Goal: Task Accomplishment & Management: Use online tool/utility

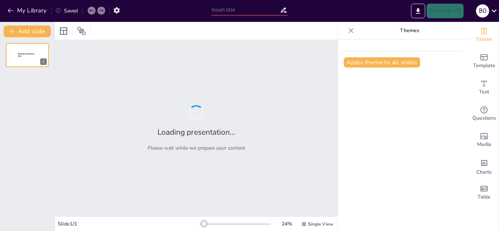
type input "Biomecánica Aplicada a Dominadas: Análisis del Agarre y Postura Corporal"
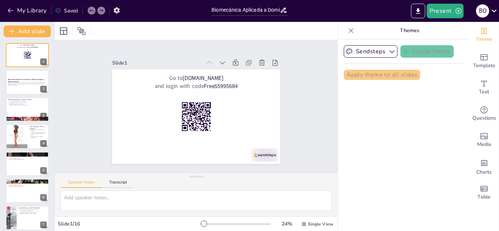
checkbox input "true"
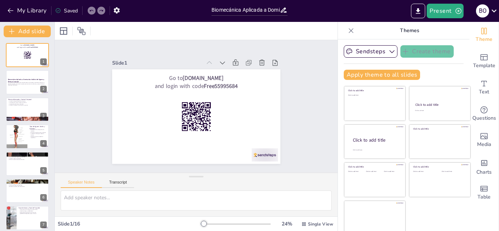
checkbox input "true"
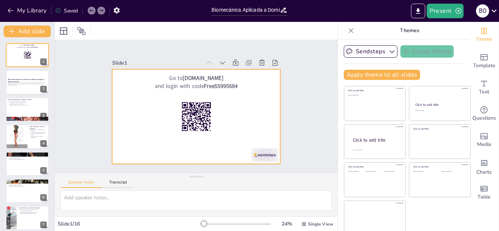
checkbox input "true"
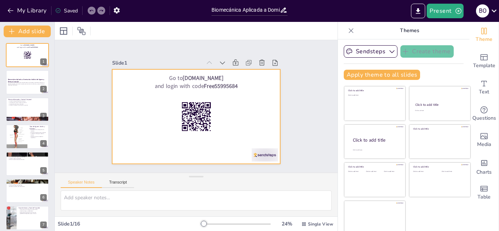
checkbox input "true"
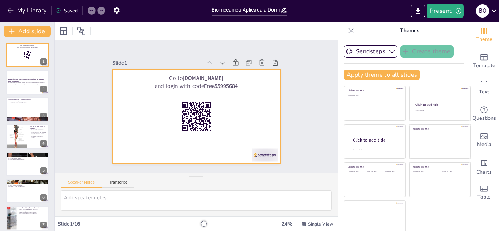
checkbox input "true"
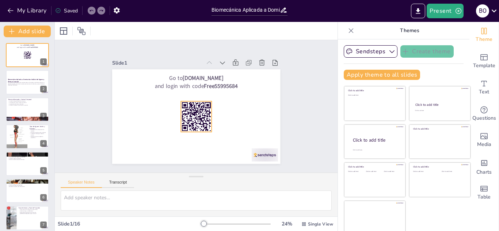
checkbox input "true"
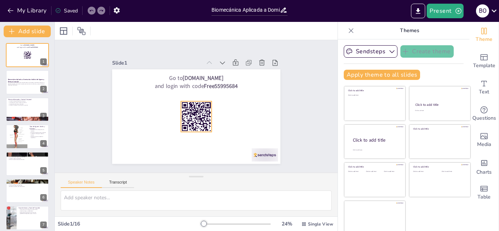
checkbox input "true"
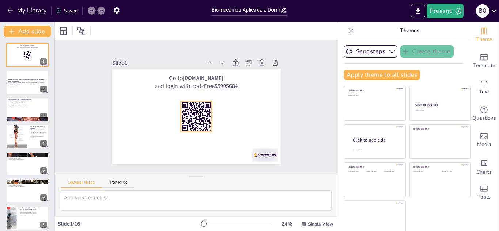
checkbox input "true"
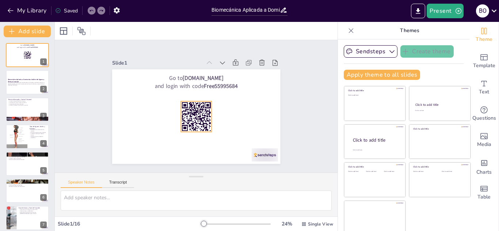
checkbox input "true"
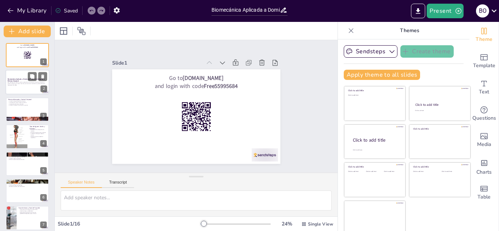
checkbox input "true"
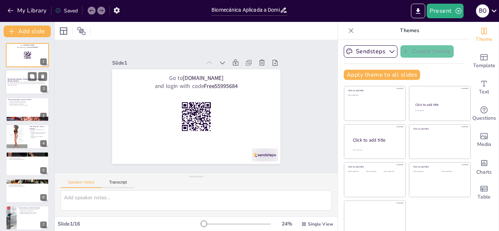
checkbox input "true"
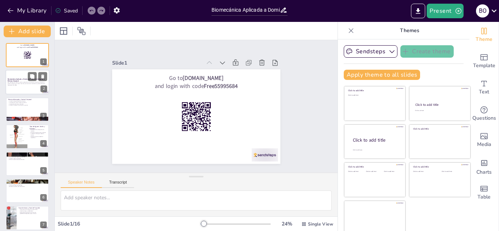
checkbox input "true"
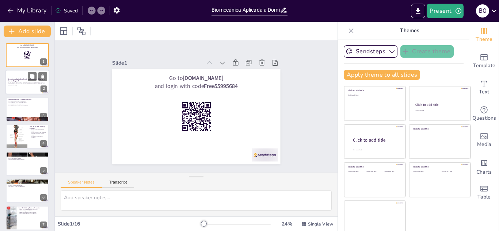
click at [13, 81] on strong "Biomecánica Aplicada a Dominadas: Análisis del Agarre y Postura Corporal" at bounding box center [26, 80] width 37 height 4
checkbox input "true"
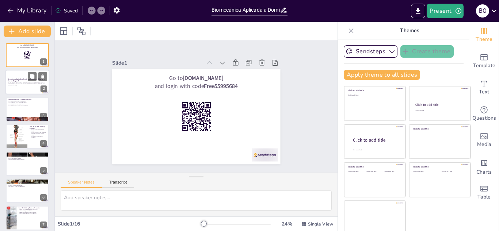
checkbox input "true"
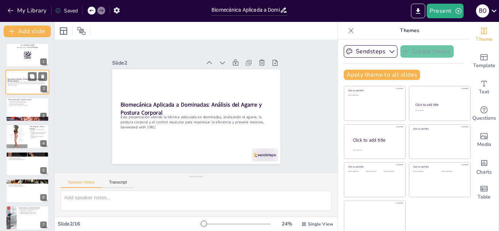
checkbox input "true"
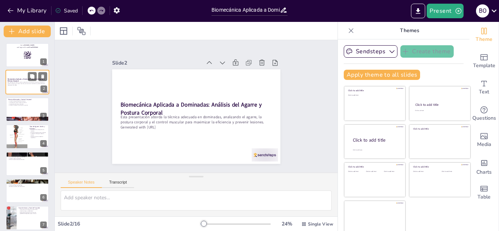
checkbox input "true"
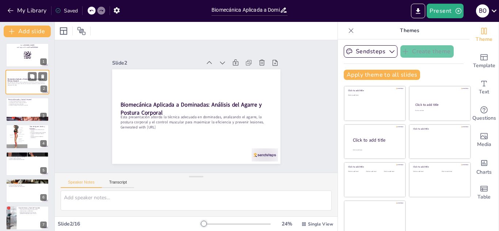
checkbox input "true"
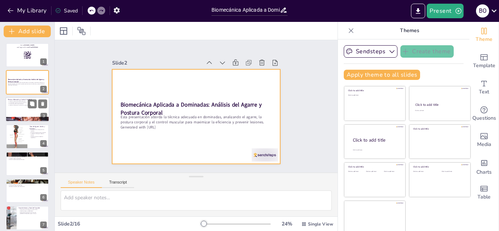
checkbox input "true"
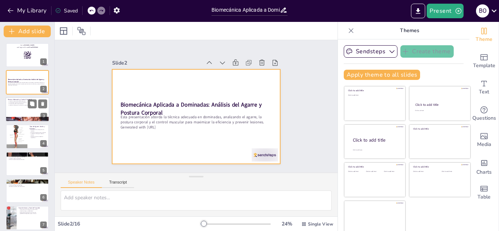
checkbox input "true"
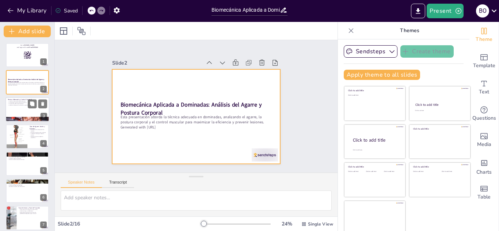
checkbox input "true"
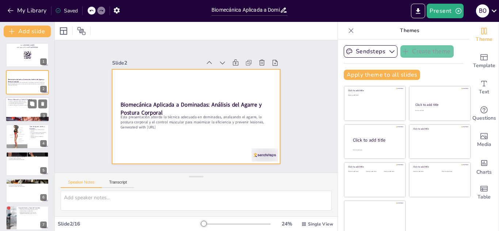
checkbox input "true"
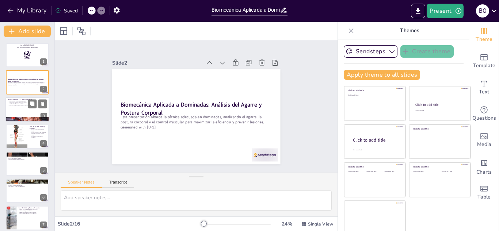
checkbox input "true"
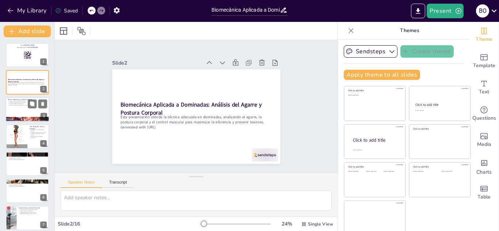
checkbox input "true"
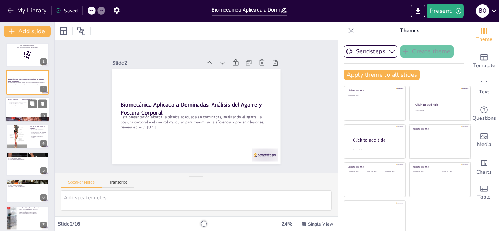
checkbox input "true"
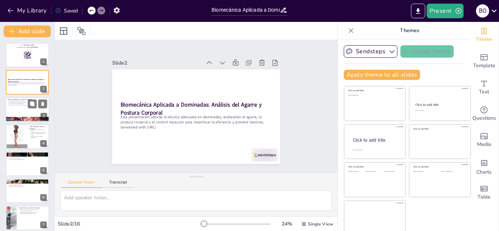
click at [19, 107] on div at bounding box center [27, 109] width 44 height 25
checkbox input "true"
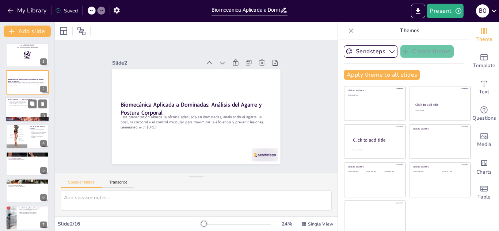
checkbox input "true"
type textarea "La técnica adecuada en dominadas es fundamental para prevenir lesiones. Un movi…"
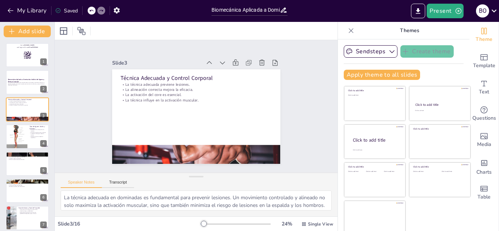
checkbox input "true"
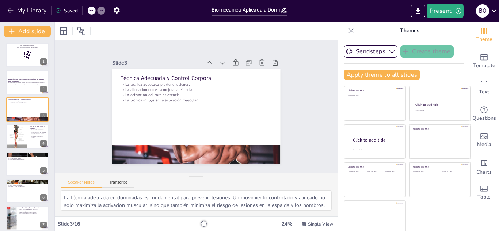
checkbox input "true"
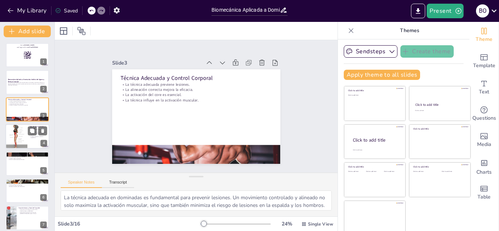
checkbox input "true"
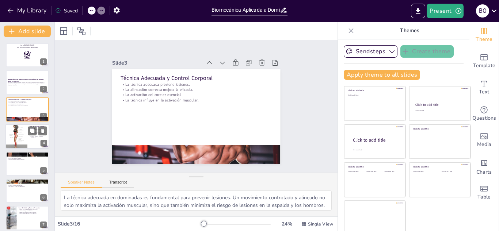
click at [22, 142] on div at bounding box center [16, 136] width 31 height 25
checkbox input "true"
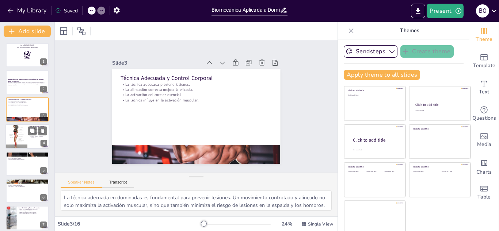
checkbox input "true"
type textarea "Un agarre ancho en dominadas se enfoca en la activación de los músculos dorsale…"
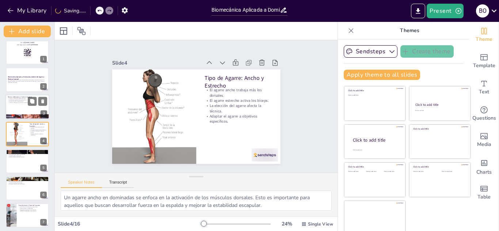
checkbox input "true"
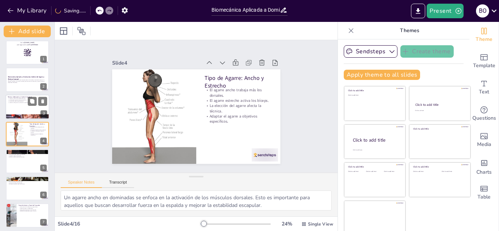
checkbox input "true"
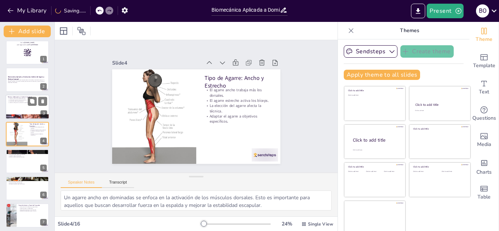
checkbox input "true"
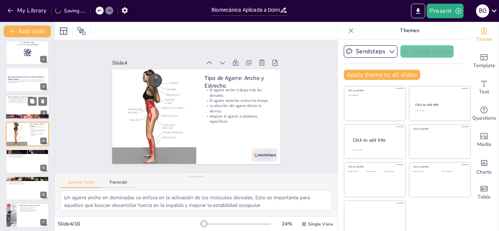
checkbox input "true"
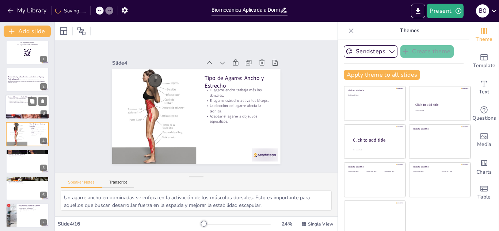
checkbox input "true"
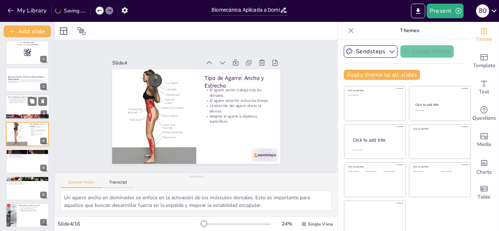
click at [17, 100] on div "La técnica adecuada previene lesiones. La alineación correcta mejora la eficaci…" at bounding box center [27, 100] width 39 height 5
checkbox input "true"
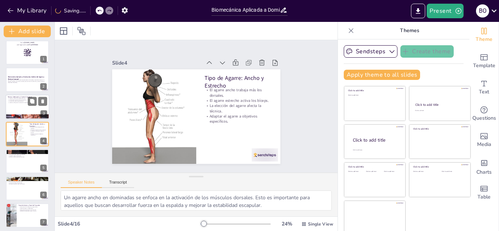
checkbox input "true"
type textarea "La técnica adecuada en dominadas es fundamental para prevenir lesiones. Un movi…"
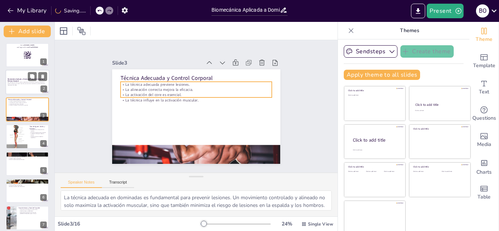
checkbox input "true"
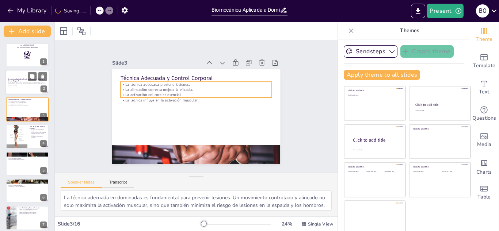
checkbox input "true"
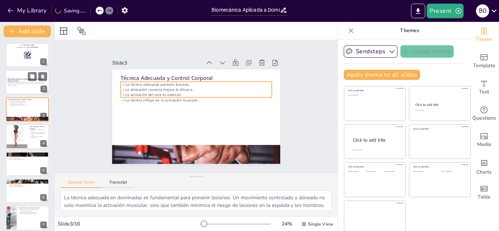
checkbox input "true"
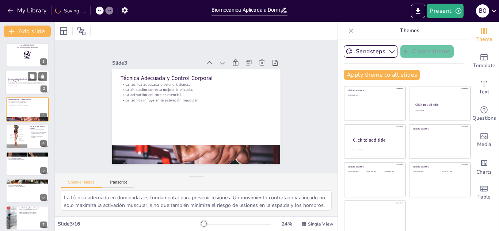
checkbox input "true"
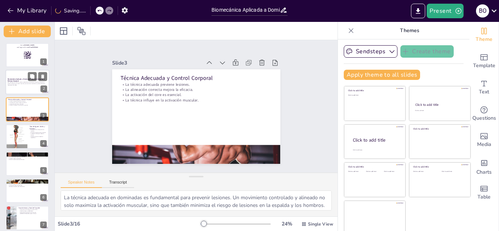
checkbox input "true"
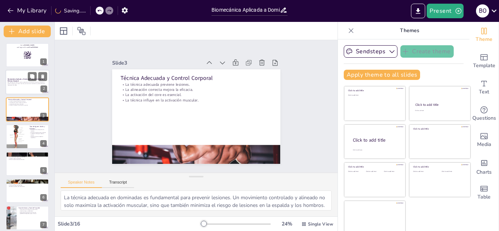
checkbox input "true"
click at [16, 83] on p "Esta presentación aborda la técnica adecuada en dominadas, analizando el agarre…" at bounding box center [27, 83] width 39 height 3
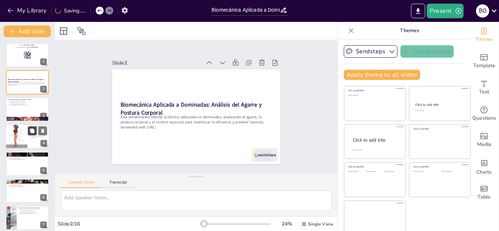
click at [28, 134] on button at bounding box center [32, 131] width 9 height 9
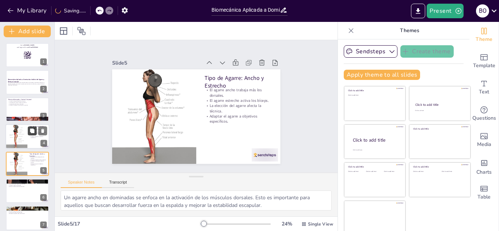
scroll to position [30, 0]
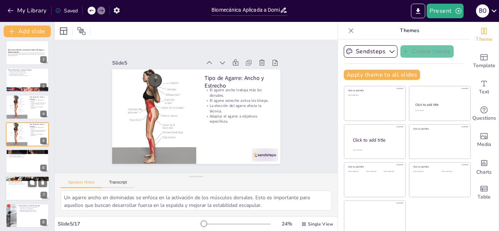
click at [22, 161] on div at bounding box center [27, 161] width 43 height 24
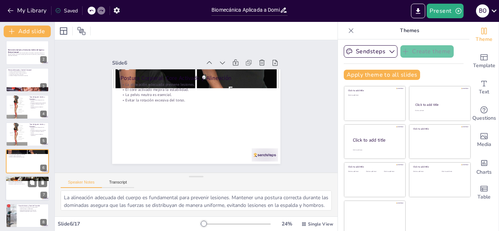
scroll to position [57, 0]
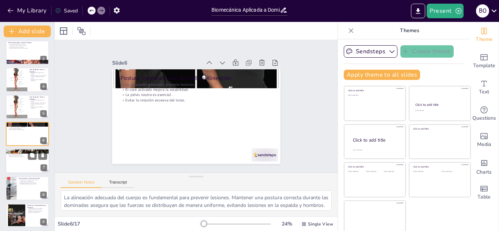
click at [21, 159] on div at bounding box center [27, 161] width 44 height 25
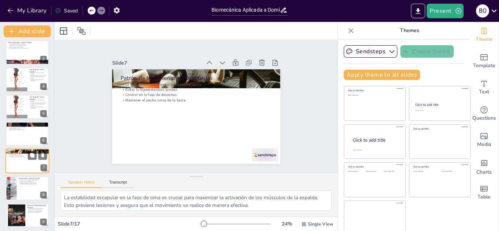
scroll to position [84, 0]
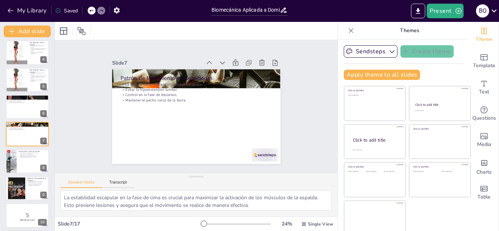
click at [31, 188] on div at bounding box center [27, 188] width 43 height 24
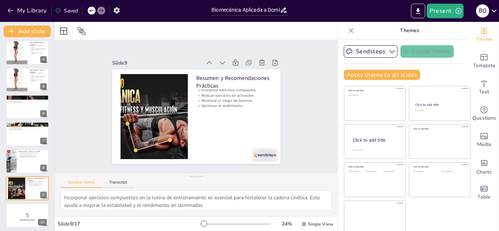
scroll to position [138, 0]
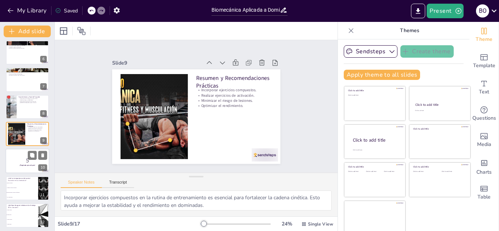
click at [28, 161] on div "5 ¡Prepárate para el quiz! 10" at bounding box center [27, 161] width 44 height 25
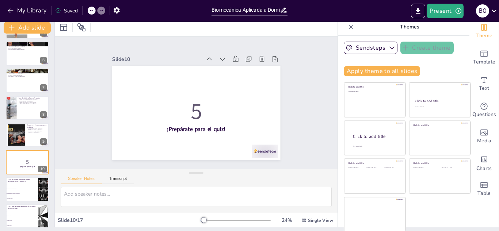
scroll to position [4, 0]
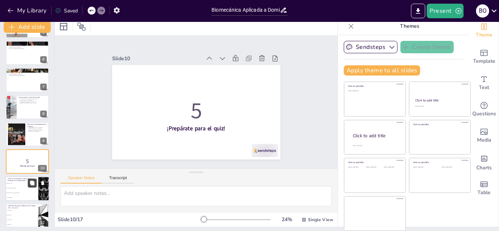
click at [28, 184] on button at bounding box center [32, 183] width 9 height 9
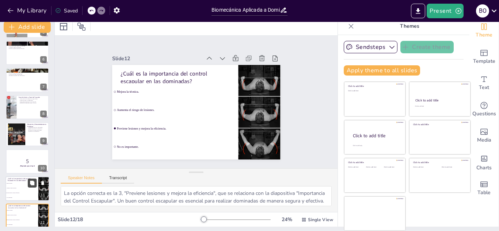
scroll to position [220, 0]
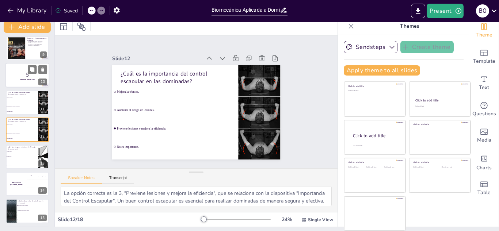
click at [23, 81] on div at bounding box center [27, 75] width 44 height 25
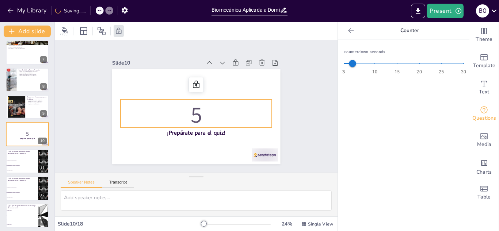
scroll to position [0, 0]
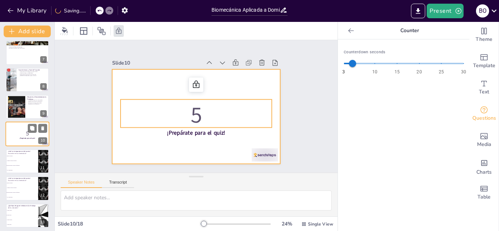
click at [22, 143] on div at bounding box center [27, 134] width 44 height 25
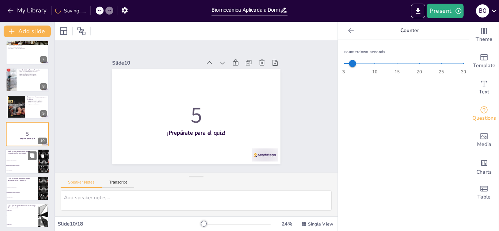
click at [26, 163] on li "Aumenta el riesgo de lesiones." at bounding box center [21, 161] width 33 height 5
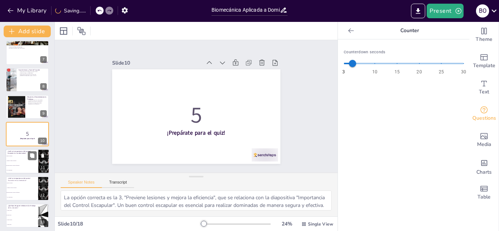
scroll to position [192, 0]
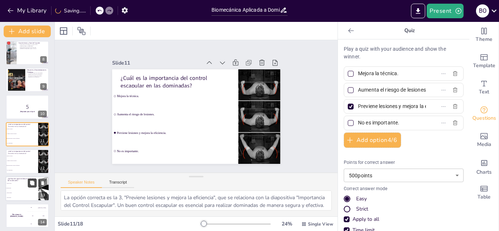
click at [36, 186] on button at bounding box center [32, 183] width 9 height 9
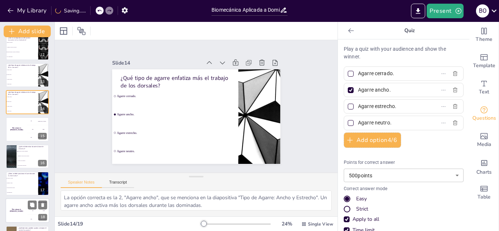
scroll to position [331, 0]
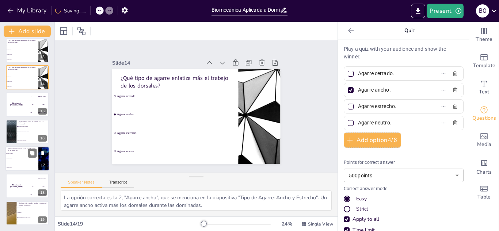
click at [21, 156] on li "Activado y estable." at bounding box center [21, 153] width 33 height 5
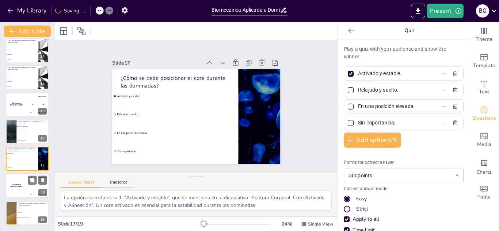
click at [17, 182] on div "The winner is Niels 🏆" at bounding box center [16, 186] width 22 height 25
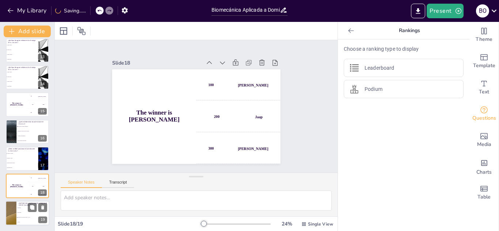
click at [25, 204] on p "¿Qué ejercicios pueden ayudar a mejorar el control escapular?" at bounding box center [33, 204] width 28 height 4
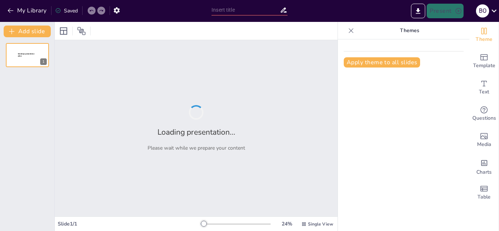
type input "Biomecánica del Brazo de Momento en el Ejercicio de Dominadas"
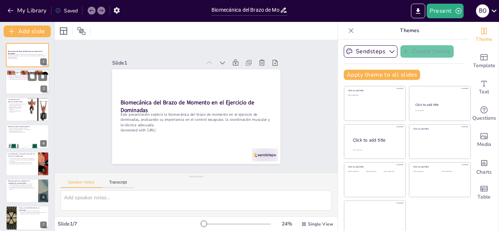
click at [22, 85] on div at bounding box center [27, 82] width 44 height 25
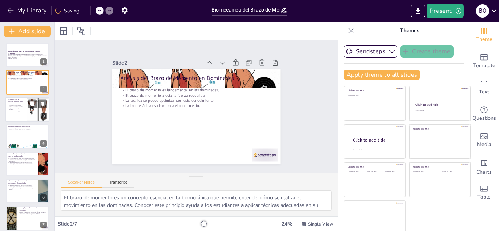
click at [39, 114] on div at bounding box center [39, 109] width 48 height 25
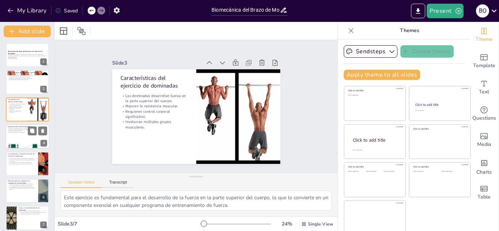
click at [8, 137] on div at bounding box center [27, 136] width 44 height 25
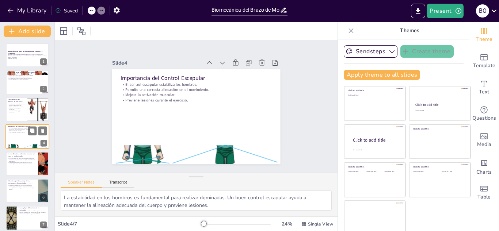
scroll to position [3, 0]
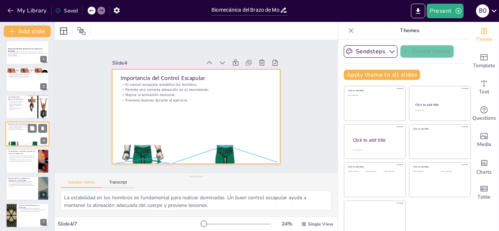
click at [24, 137] on div at bounding box center [27, 134] width 44 height 25
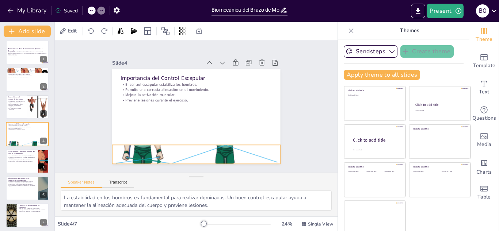
click at [133, 147] on div at bounding box center [224, 145] width 202 height 190
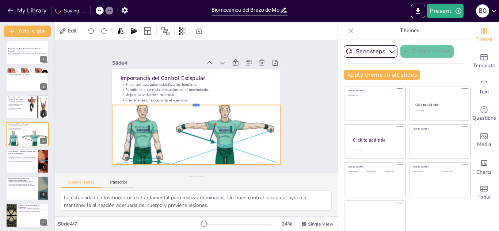
drag, startPoint x: 187, startPoint y: 142, endPoint x: 187, endPoint y: 104, distance: 37.3
click at [188, 102] on div at bounding box center [192, 104] width 89 height 149
click at [28, 66] on div "Biomecánica del Brazo de Momento en el Ejercicio de Dominadas Este presentación…" at bounding box center [27, 134] width 54 height 187
click at [26, 72] on p "El brazo de momento es fundamental en las dominadas." at bounding box center [27, 72] width 39 height 1
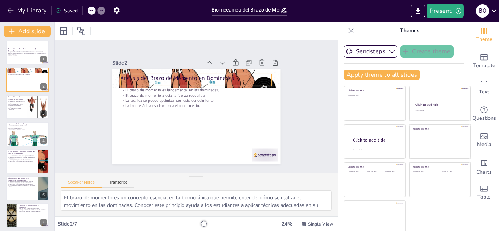
scroll to position [0, 0]
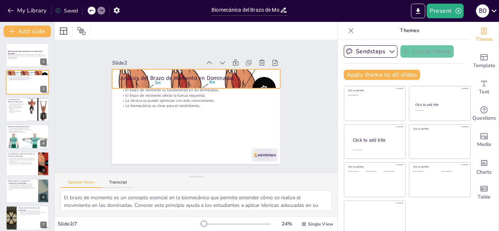
click at [267, 77] on div at bounding box center [173, 123] width 187 height 200
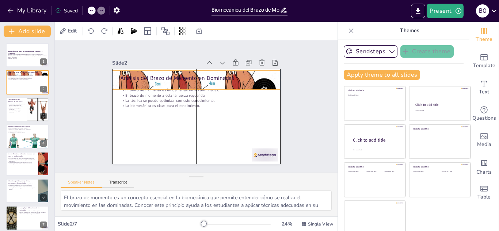
click at [191, 86] on p "El brazo de momento es fundamental en las dominadas." at bounding box center [182, 98] width 80 height 134
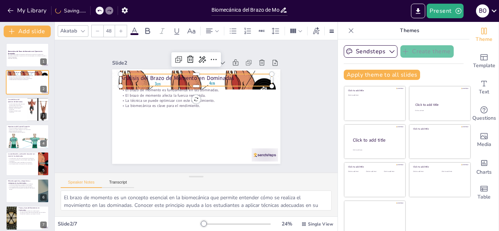
click at [245, 80] on p "Análisis del Brazo de Momento en Dominadas" at bounding box center [223, 97] width 54 height 146
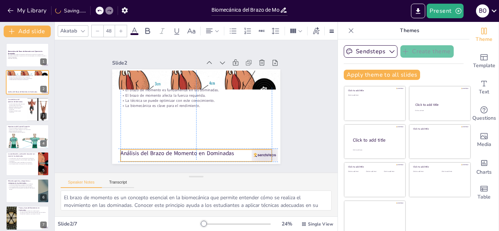
drag, startPoint x: 247, startPoint y: 83, endPoint x: 240, endPoint y: 149, distance: 67.2
click at [240, 125] on p "Análisis del Brazo de Momento en Dominadas" at bounding box center [228, 71] width 118 height 107
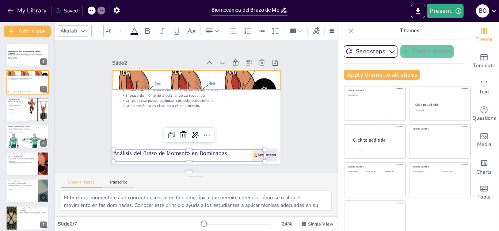
click at [243, 77] on div at bounding box center [215, 89] width 193 height 198
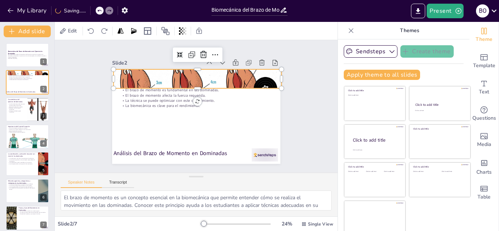
click at [243, 83] on div at bounding box center [215, 126] width 193 height 198
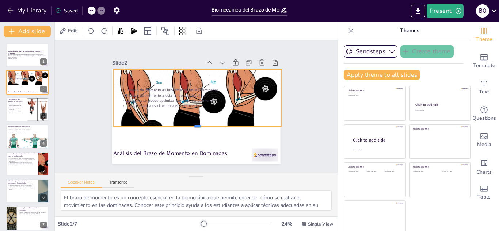
drag, startPoint x: 188, startPoint y: 85, endPoint x: 189, endPoint y: 123, distance: 38.0
click at [189, 123] on div at bounding box center [183, 87] width 149 height 89
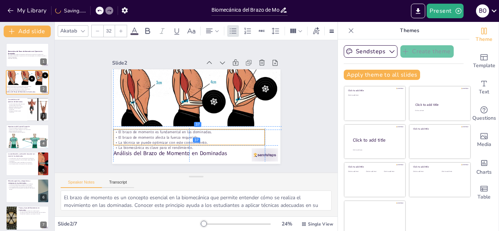
drag, startPoint x: 166, startPoint y: 94, endPoint x: 161, endPoint y: 135, distance: 40.9
click at [217, 135] on p "El brazo de momento afecta la fuerza requerida." at bounding box center [227, 110] width 21 height 151
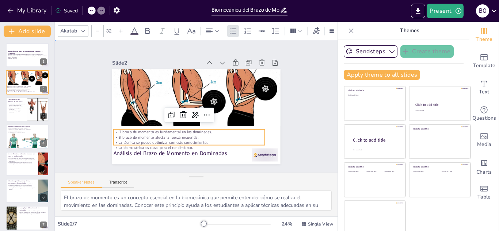
click at [296, 129] on div "Slide 1 Biomecánica del Brazo de Momento en el Ejercicio de Dominadas Este pres…" at bounding box center [196, 106] width 304 height 188
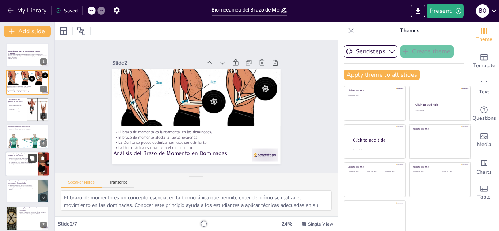
click at [28, 163] on div at bounding box center [37, 158] width 19 height 9
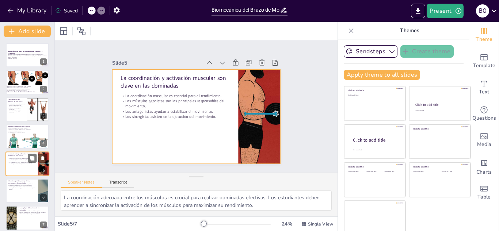
scroll to position [5, 0]
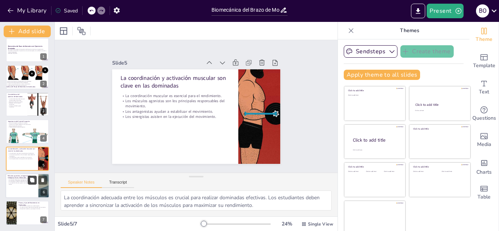
click at [30, 183] on icon at bounding box center [32, 179] width 5 height 5
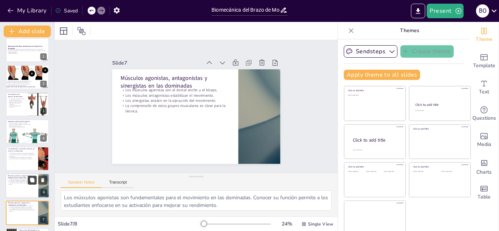
scroll to position [32, 0]
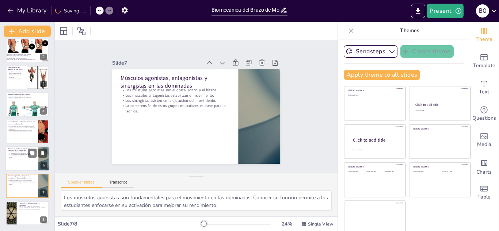
click at [22, 161] on div at bounding box center [27, 158] width 44 height 25
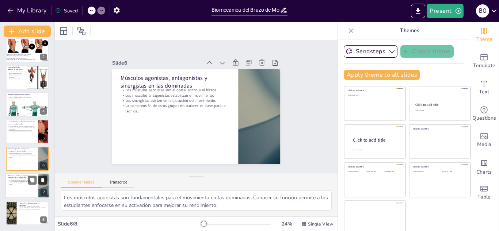
click at [44, 181] on icon at bounding box center [42, 180] width 5 height 5
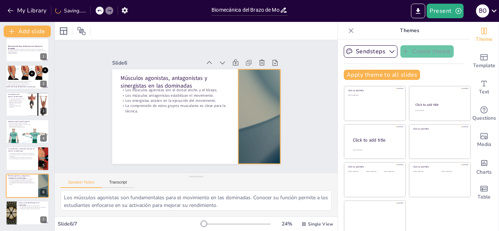
click at [243, 118] on div at bounding box center [167, 50] width 175 height 192
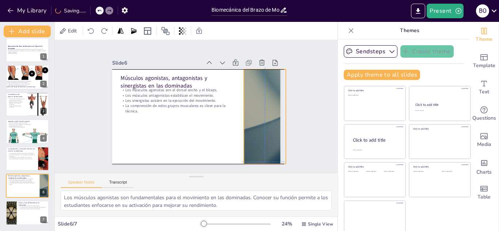
drag, startPoint x: 231, startPoint y: 115, endPoint x: 235, endPoint y: 113, distance: 4.3
click at [187, 113] on div "Músculos agonistas, antagonistas y sinergistas en las dominadas Los músculos ag…" at bounding box center [161, 118] width 52 height 160
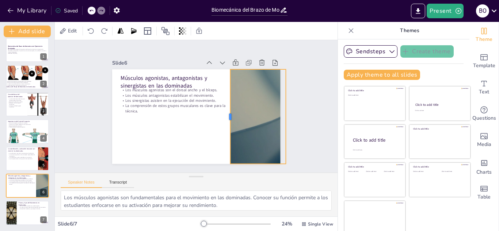
drag, startPoint x: 234, startPoint y: 114, endPoint x: 192, endPoint y: 131, distance: 45.0
click at [220, 110] on div at bounding box center [226, 93] width 68 height 74
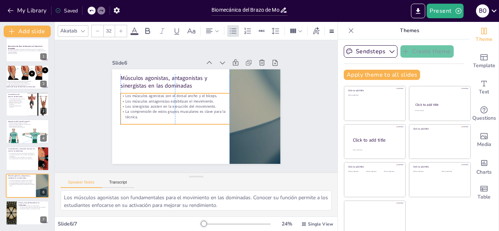
drag, startPoint x: 121, startPoint y: 94, endPoint x: 121, endPoint y: 98, distance: 4.0
click at [166, 98] on p "Los músculos antagonistas estabilizan el movimiento." at bounding box center [208, 124] width 85 height 77
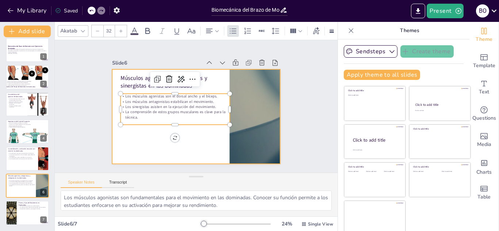
click at [122, 136] on div at bounding box center [186, 103] width 142 height 189
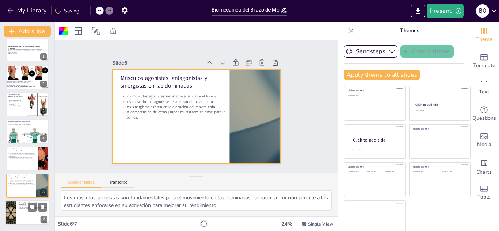
scroll to position [4, 0]
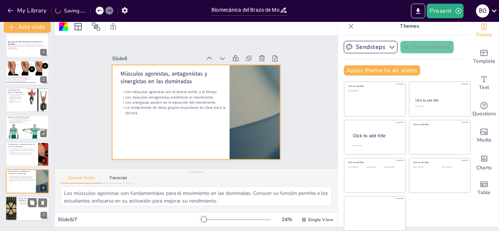
click at [20, 203] on p "Los ejes de rotación afectan la biomecánica del movimiento." at bounding box center [33, 202] width 28 height 1
type textarea "La identificación del plano sagital es esencial para comprender cómo se realiza…"
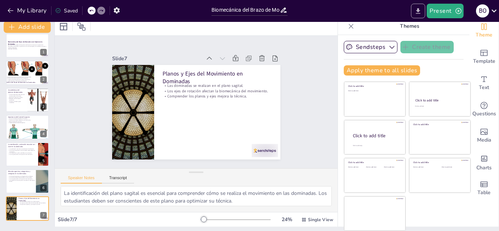
click at [417, 15] on icon "Export to PowerPoint" at bounding box center [418, 11] width 8 height 8
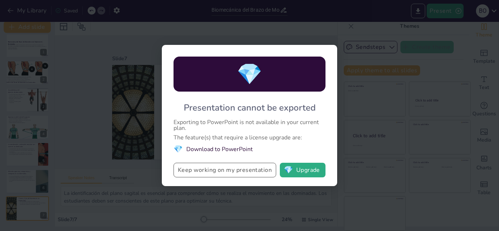
click at [249, 172] on button "Keep working on my presentation" at bounding box center [224, 170] width 103 height 15
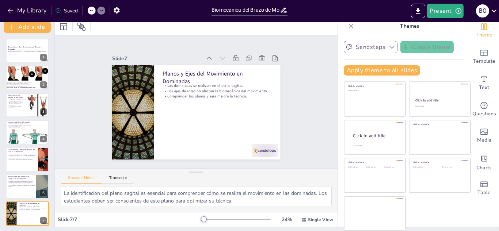
click at [376, 46] on button "Sendsteps" at bounding box center [371, 47] width 54 height 12
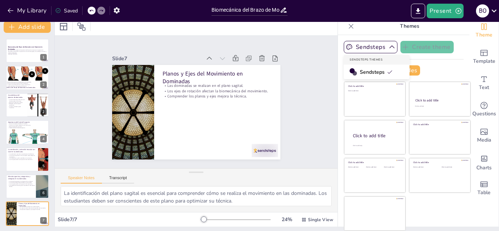
click at [366, 74] on span "Sendsteps" at bounding box center [376, 72] width 33 height 7
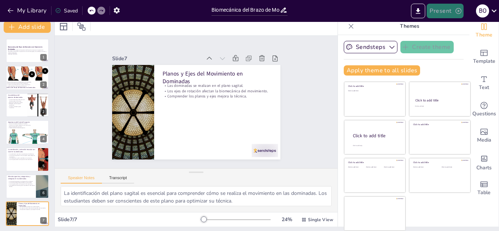
click at [457, 14] on icon "button" at bounding box center [458, 11] width 6 height 6
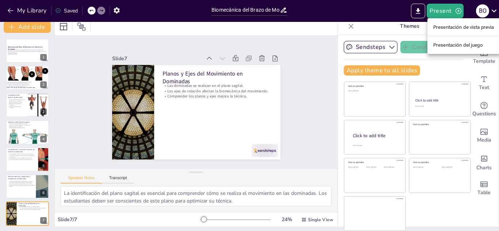
click at [454, 30] on font "Presentación de vista previa" at bounding box center [463, 26] width 61 height 7
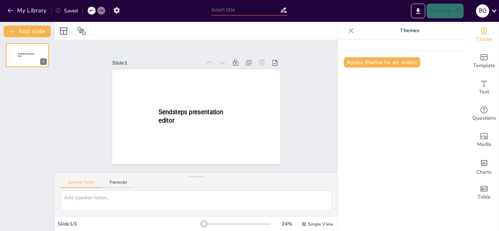
type input "Biomecánica del Brazo de Momento en el Ejercicio de Dominadas"
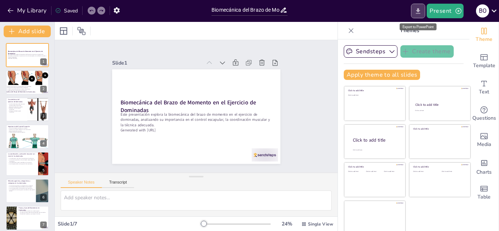
click at [421, 14] on icon "Export to PowerPoint" at bounding box center [418, 11] width 8 height 8
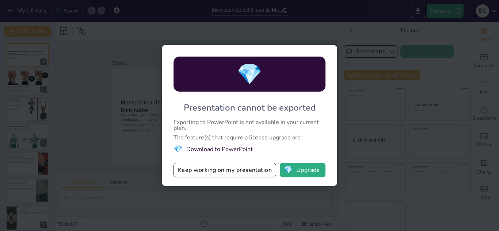
click at [384, 152] on div "💎 Presentation cannot be exported Exporting to PowerPoint is not available in y…" at bounding box center [249, 115] width 499 height 231
click at [194, 164] on button "Keep working on my presentation" at bounding box center [224, 170] width 103 height 15
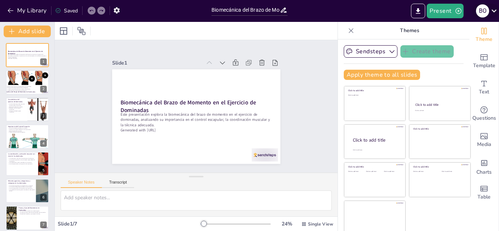
click at [496, 10] on icon at bounding box center [493, 10] width 5 height 3
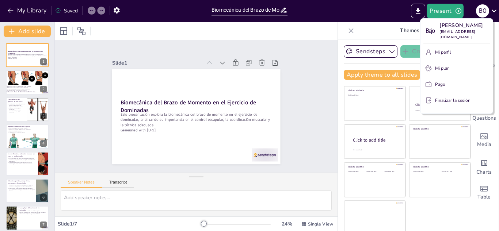
click at [495, 10] on div at bounding box center [249, 115] width 499 height 231
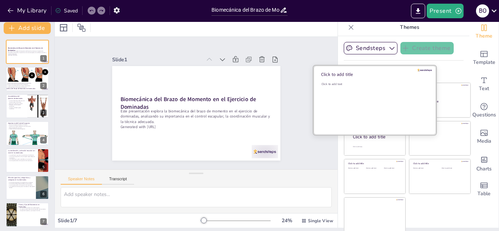
scroll to position [4, 0]
